Goal: Find specific page/section: Find specific page/section

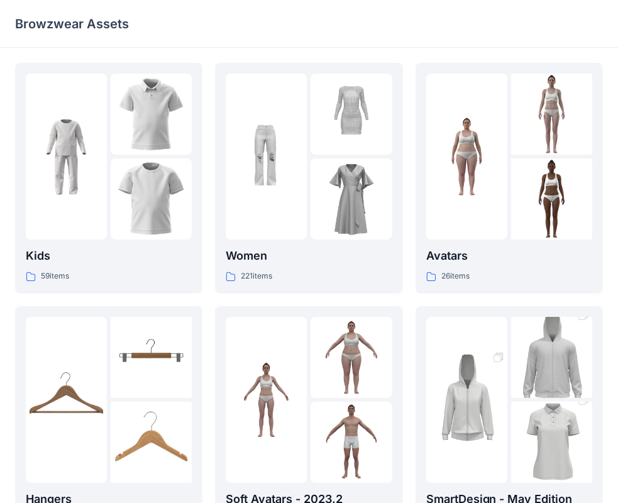
click at [615, 0] on div "Browzwear Assets" at bounding box center [309, 24] width 618 height 48
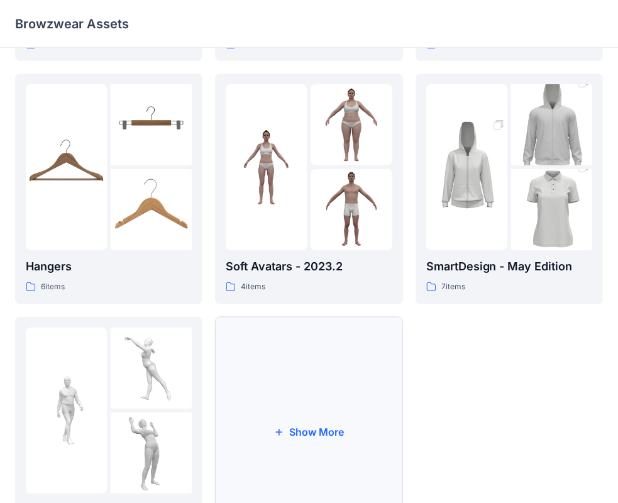
scroll to position [312, 0]
